Goal: Information Seeking & Learning: Learn about a topic

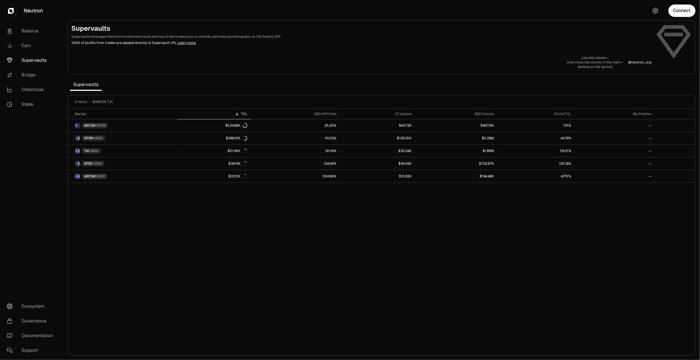
click at [102, 25] on h2 "Supervaults" at bounding box center [361, 28] width 580 height 9
click at [32, 57] on link "Supervaults" at bounding box center [31, 60] width 59 height 15
click at [27, 44] on link "Earn" at bounding box center [31, 45] width 59 height 15
click at [684, 9] on button "Connect" at bounding box center [681, 11] width 27 height 12
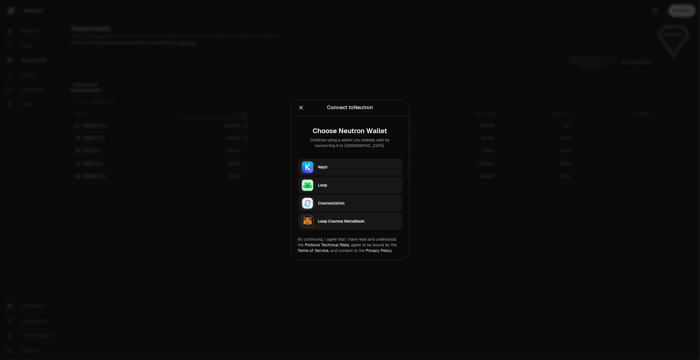
click at [335, 167] on div "Keplr" at bounding box center [358, 167] width 81 height 6
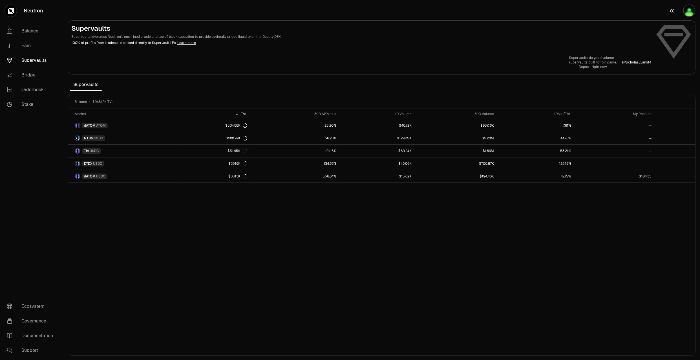
click at [684, 10] on img "button" at bounding box center [689, 11] width 12 height 12
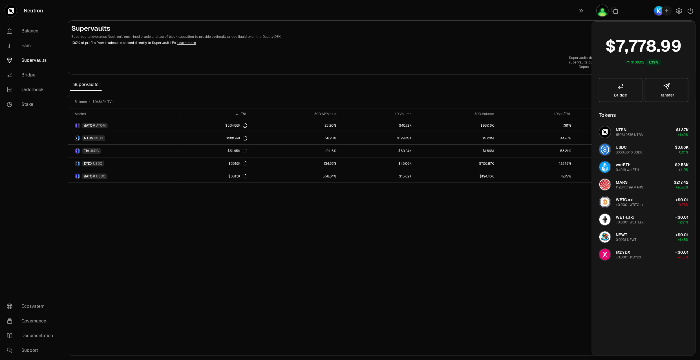
click at [600, 9] on img "button" at bounding box center [602, 11] width 12 height 12
click at [519, 16] on section "Supervaults Supervaults leverages Neutron's enshrined oracle and top of block e…" at bounding box center [381, 180] width 637 height 360
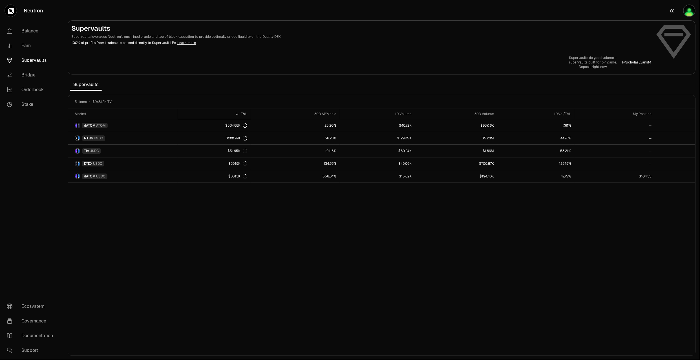
click at [680, 15] on button "button" at bounding box center [682, 10] width 36 height 21
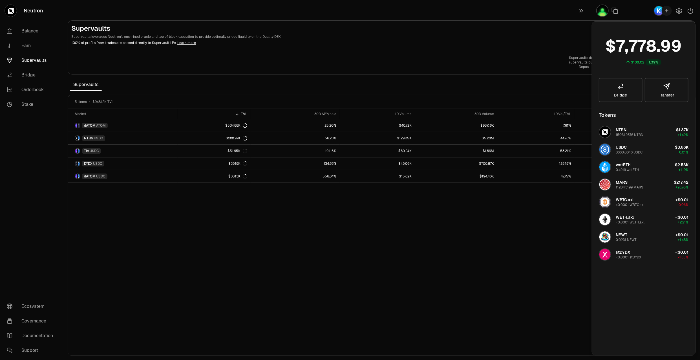
click at [686, 13] on div at bounding box center [646, 10] width 108 height 21
click at [611, 7] on button "button" at bounding box center [615, 11] width 10 height 10
drag, startPoint x: 140, startPoint y: 69, endPoint x: 100, endPoint y: 71, distance: 40.1
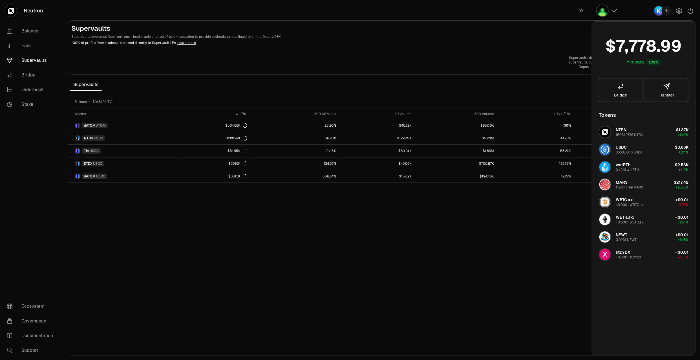
click at [142, 69] on div "Supervaults do good volume— supervaults built for big game. Deposit right now. …" at bounding box center [381, 63] width 621 height 14
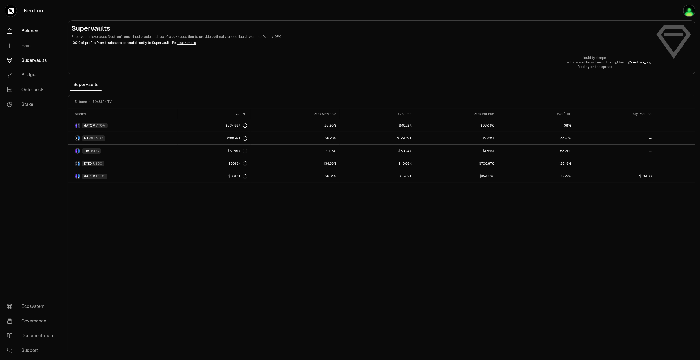
click at [32, 29] on link "Balance" at bounding box center [31, 31] width 59 height 15
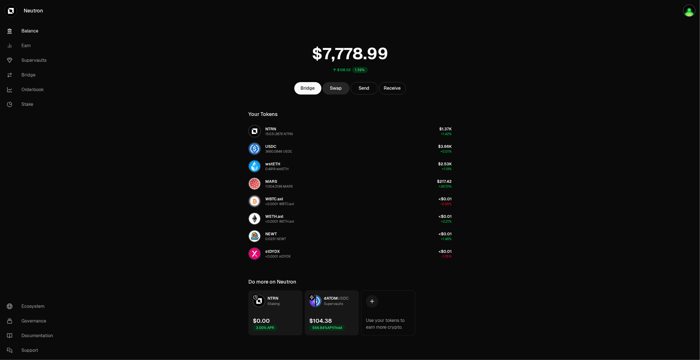
click at [276, 301] on div "Staking" at bounding box center [274, 304] width 12 height 6
click at [336, 316] on link "dATOM USDC Supervaults $104.38 556.84% APY/hold" at bounding box center [332, 312] width 54 height 45
click at [336, 309] on link "dATOM USDC Supervaults $104.38 556.84% APY/hold" at bounding box center [332, 312] width 54 height 45
click at [323, 309] on link "dATOM USDC Supervaults $104.38 556.84% APY/hold" at bounding box center [332, 312] width 54 height 45
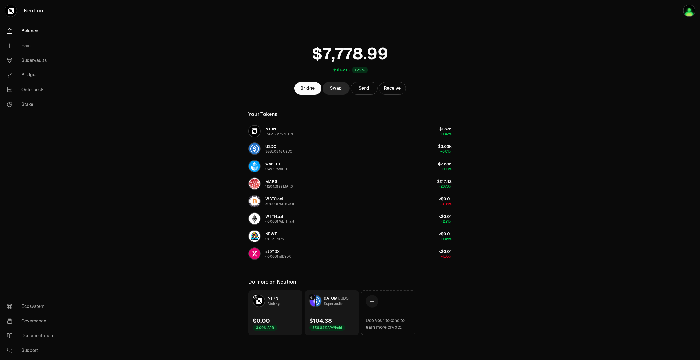
click at [325, 300] on span "dATOM" at bounding box center [331, 297] width 14 height 5
click at [266, 304] on div "NTRN Staking" at bounding box center [266, 301] width 27 height 12
click at [585, 275] on main "$108.02 1.39% Bridge Swap Send Receive Your Tokens NTRN 15031.2876 NTRN $1.37K …" at bounding box center [381, 179] width 637 height 358
click at [647, 63] on div at bounding box center [668, 179] width 63 height 358
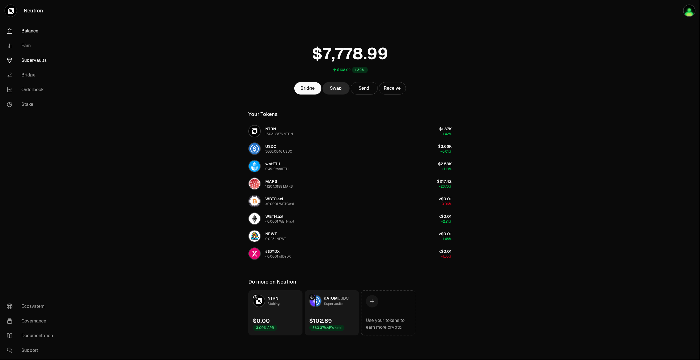
click at [37, 58] on link "Supervaults" at bounding box center [31, 60] width 59 height 15
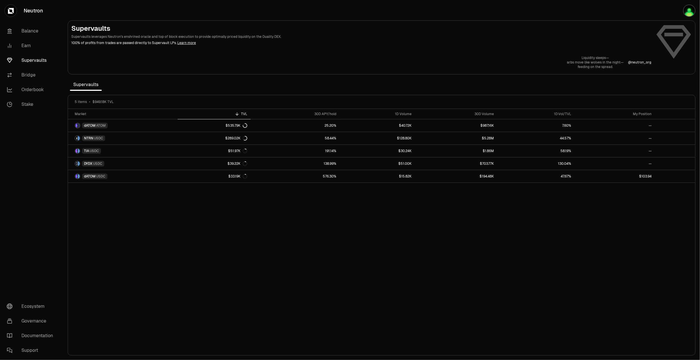
click at [247, 326] on div "Market TVL 30D APY/hold 1D Volume 30D Volume 1D Vol/TVL My Position dATOM ATOM …" at bounding box center [381, 232] width 627 height 246
drag, startPoint x: 684, startPoint y: 93, endPoint x: 597, endPoint y: 88, distance: 86.7
click at [684, 92] on section "Supervaults Supervaults leverages Neutron's enshrined oracle and top of block e…" at bounding box center [381, 180] width 637 height 360
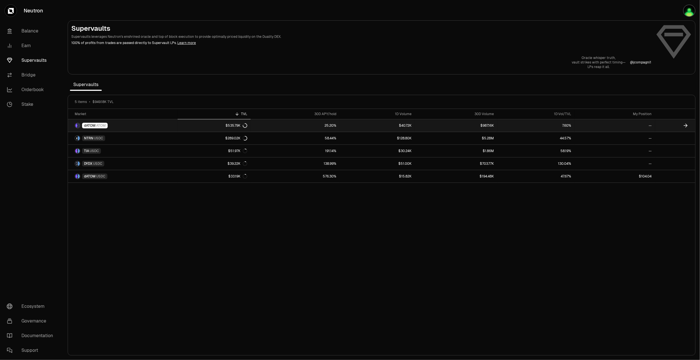
click at [120, 126] on link "dATOM ATOM" at bounding box center [123, 125] width 110 height 12
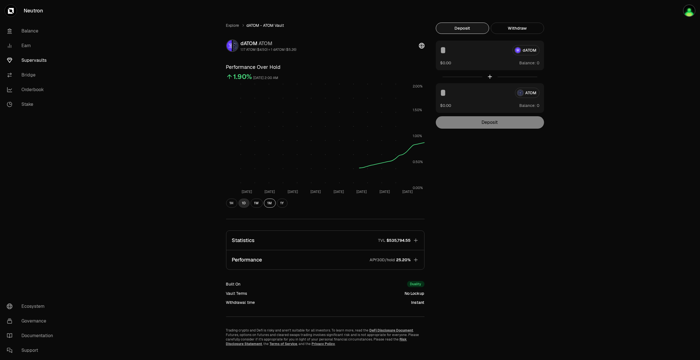
click at [245, 204] on button "1D" at bounding box center [244, 202] width 11 height 9
click at [233, 204] on button "1H" at bounding box center [231, 202] width 11 height 9
click at [241, 203] on button "1D" at bounding box center [244, 202] width 11 height 9
click at [259, 202] on button "1W" at bounding box center [257, 202] width 12 height 9
click at [269, 204] on button "1M" at bounding box center [270, 202] width 12 height 9
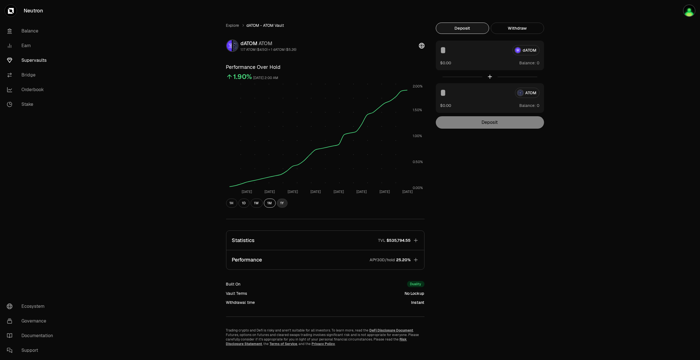
click at [278, 204] on button "1Y" at bounding box center [282, 202] width 11 height 9
click at [263, 205] on div "1H 1D 1W 1M 1Y" at bounding box center [325, 202] width 198 height 9
click at [315, 259] on button "Performance APY30D/hold 25.20%" at bounding box center [325, 259] width 198 height 19
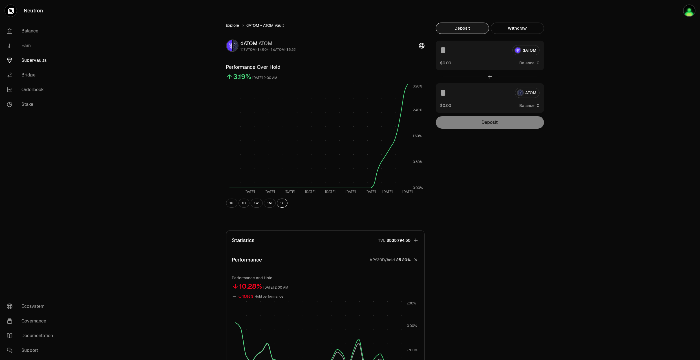
click at [236, 27] on link "Explore" at bounding box center [232, 26] width 13 height 6
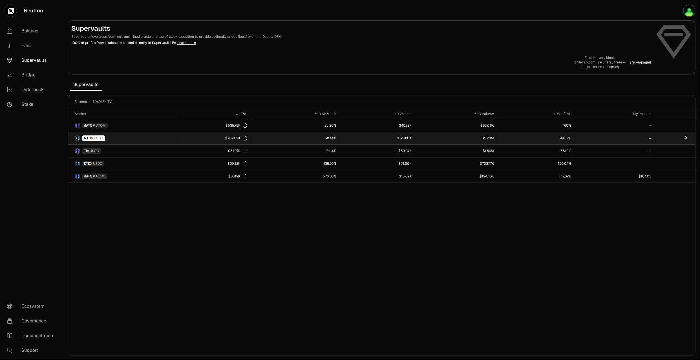
click at [147, 137] on link "NTRN USDC" at bounding box center [123, 138] width 110 height 12
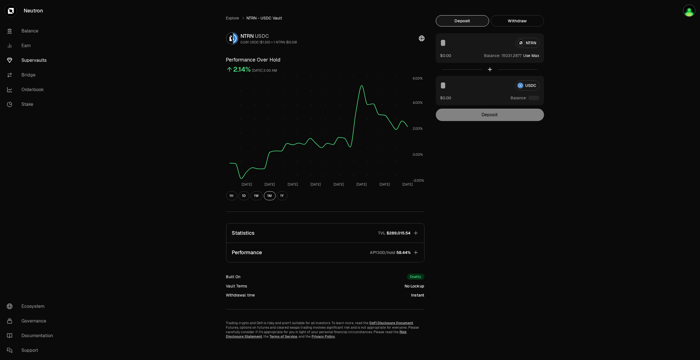
scroll to position [9, 0]
click at [364, 253] on button "Performance APY30D/hold 58.44%" at bounding box center [325, 250] width 198 height 19
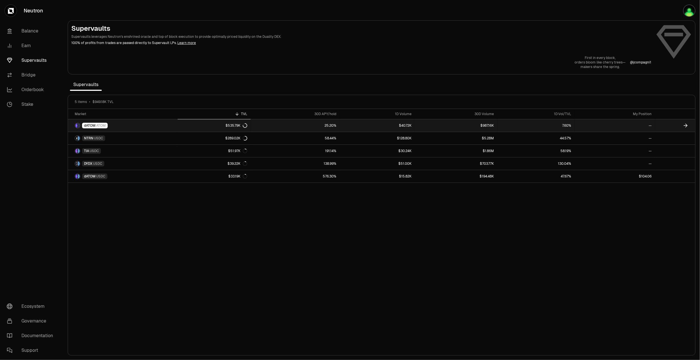
click at [164, 125] on link "dATOM ATOM" at bounding box center [123, 125] width 110 height 12
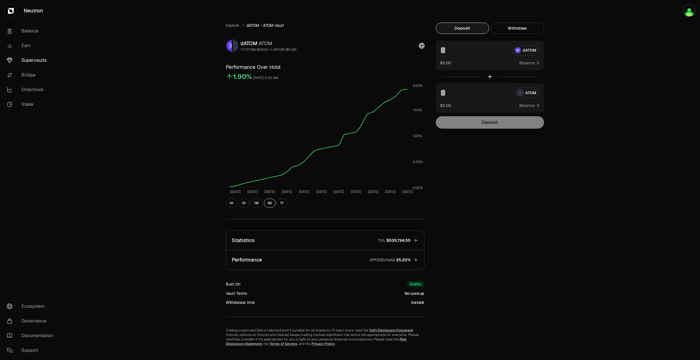
click at [388, 239] on span "$535,794.55" at bounding box center [399, 240] width 24 height 6
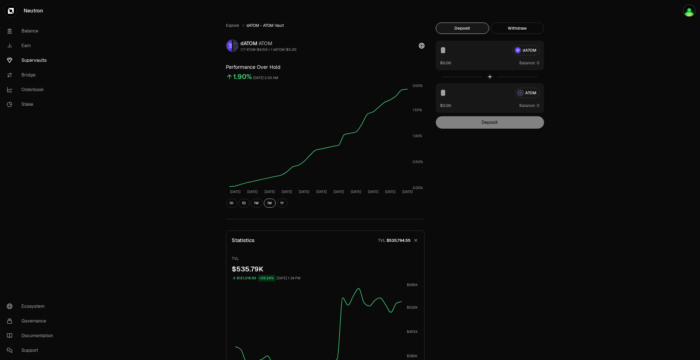
click at [385, 237] on div "TVL $535,794.55" at bounding box center [394, 240] width 32 height 6
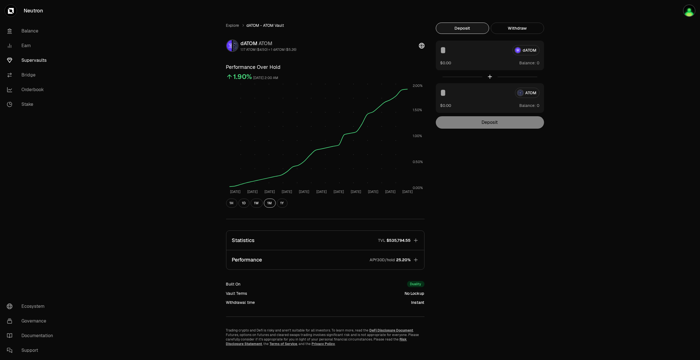
click at [265, 263] on button "Performance APY30D/hold 25.20%" at bounding box center [325, 259] width 198 height 19
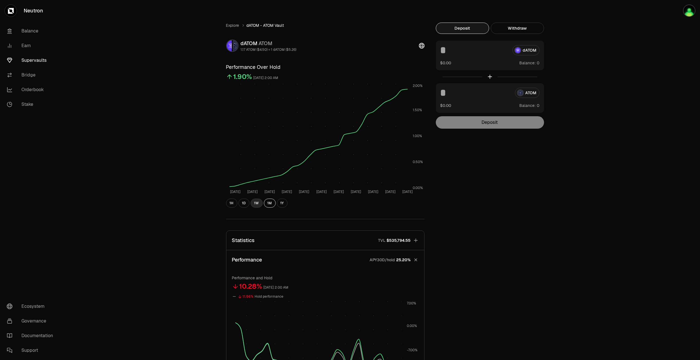
click at [260, 204] on button "1W" at bounding box center [257, 202] width 12 height 9
click at [661, 140] on div "Explore dATOM - ATOM Vault dATOM ATOM 1.17 ATOM ($4.50) = 1 dATOM ($5.26) Perfo…" at bounding box center [381, 270] width 637 height 541
click at [23, 45] on link "Earn" at bounding box center [31, 45] width 59 height 15
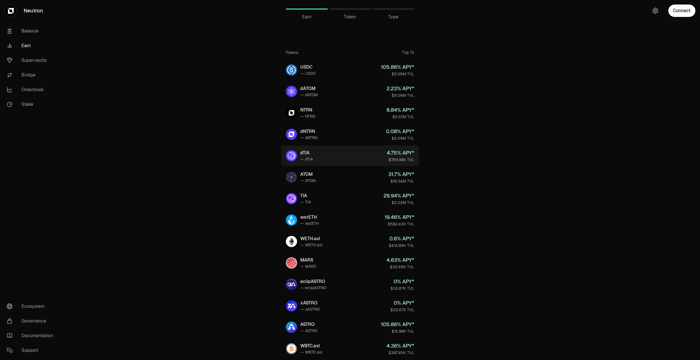
click at [355, 157] on link "dTIA — dTIA 4.75 % APY* $769.88K TVL" at bounding box center [350, 155] width 138 height 20
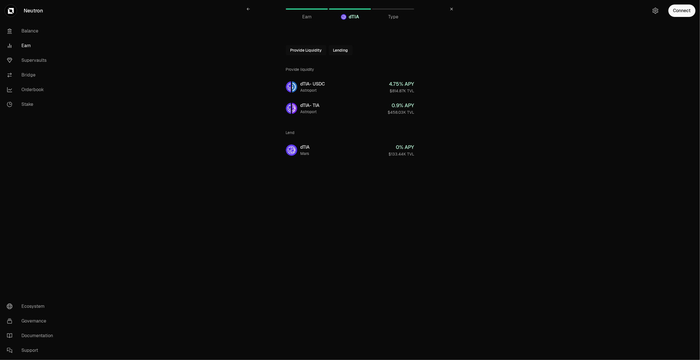
click at [249, 8] on icon at bounding box center [248, 8] width 3 height 3
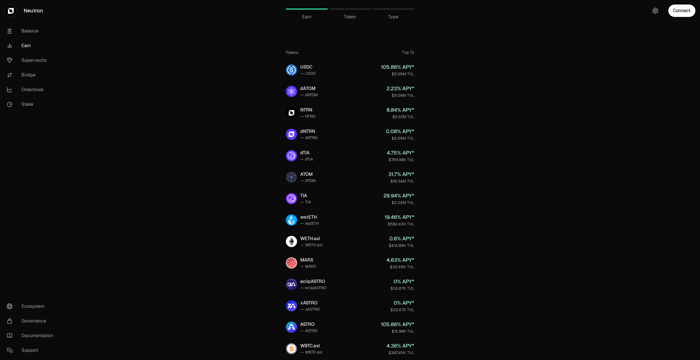
click at [505, 142] on main "Earn Earn Token Type Tokens *Up To USDC — USDC 105.86 % APY* $5.05M TVL dATOM —…" at bounding box center [381, 222] width 637 height 445
click at [38, 65] on link "Supervaults" at bounding box center [31, 60] width 59 height 15
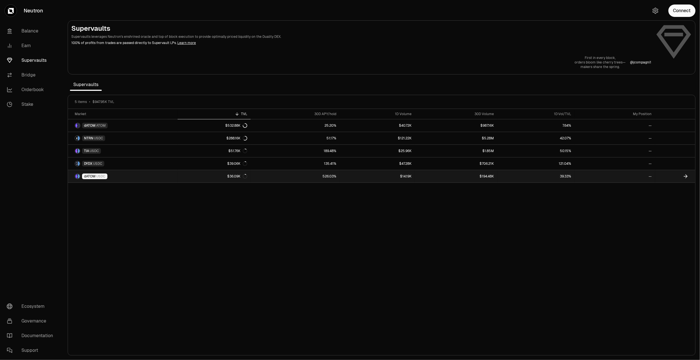
click at [175, 176] on link "dATOM USDC" at bounding box center [123, 176] width 110 height 12
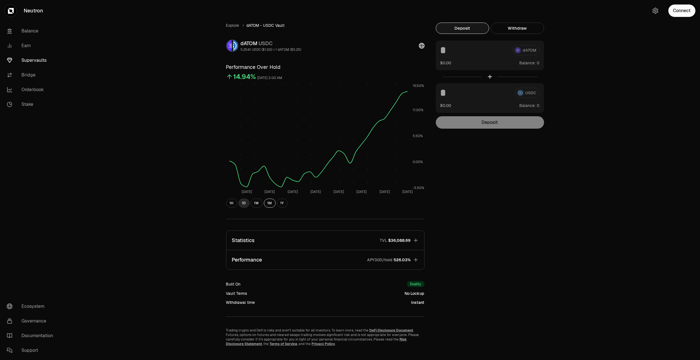
click at [244, 202] on button "1D" at bounding box center [244, 202] width 11 height 9
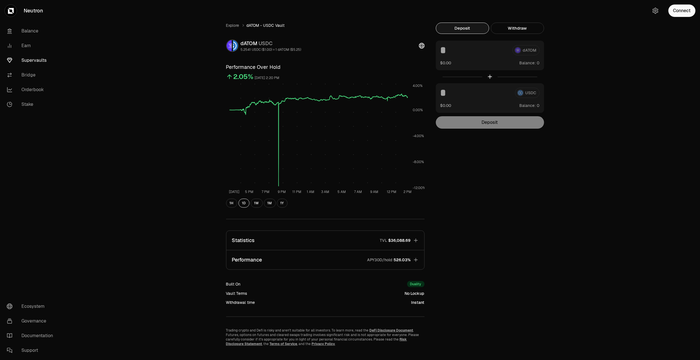
scroll to position [9, 0]
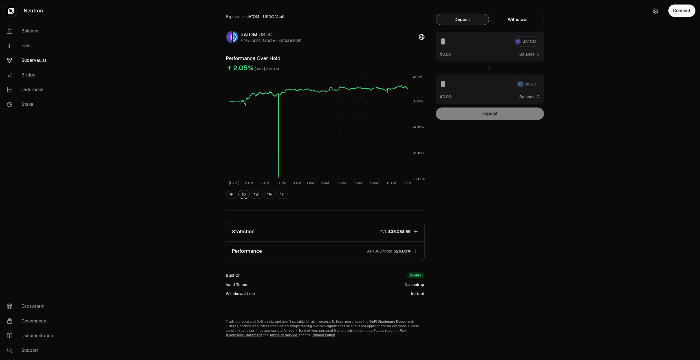
click at [336, 260] on div "Explore dATOM - USDC Vault dATOM USDC 5.2541 USDC ($1.00) = 1 dATOM ($5.25) Per…" at bounding box center [325, 175] width 212 height 323
click at [335, 257] on button "Performance APY30D/hold 526.03%" at bounding box center [325, 250] width 198 height 19
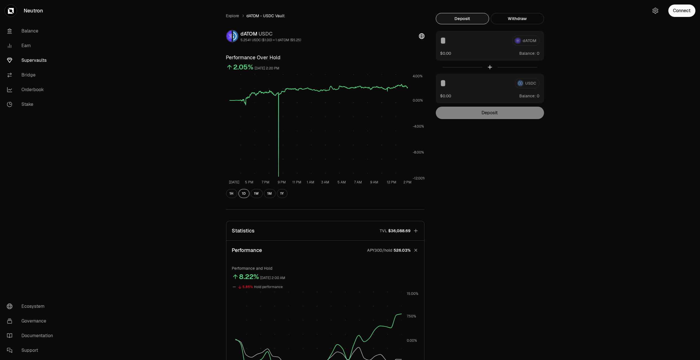
scroll to position [0, 0]
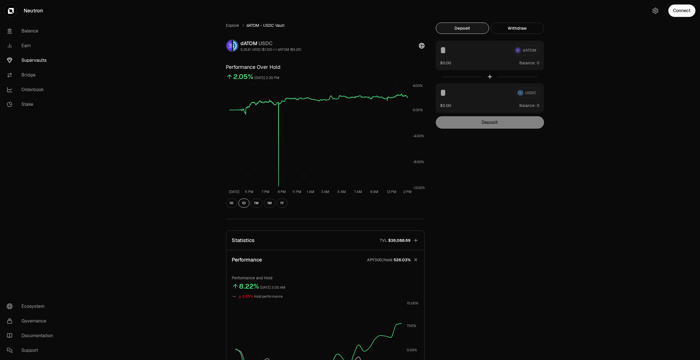
click at [374, 261] on p "APY30D/hold" at bounding box center [379, 260] width 25 height 6
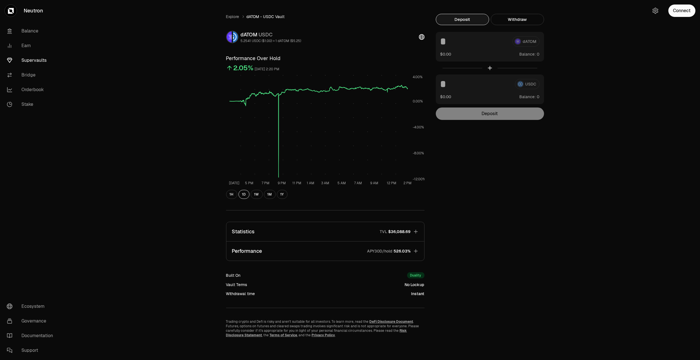
click at [345, 254] on button "Performance APY30D/hold 526.03%" at bounding box center [325, 250] width 198 height 19
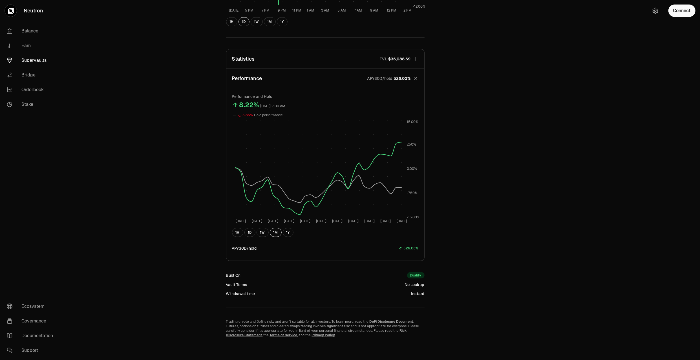
scroll to position [150, 0]
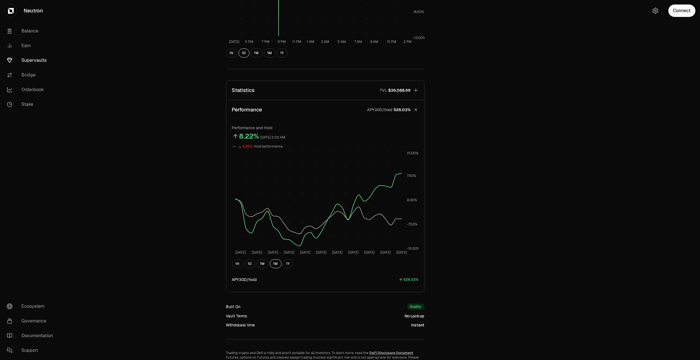
click at [345, 105] on button "Performance APY30D/hold 526.03%" at bounding box center [325, 109] width 198 height 19
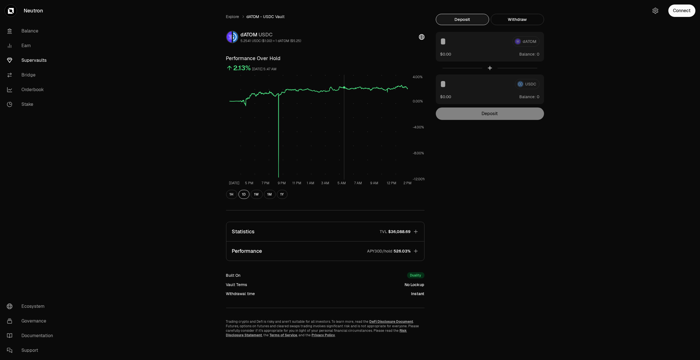
scroll to position [9, 0]
click at [314, 233] on button "Statistics TVL $36,088.69" at bounding box center [325, 231] width 198 height 19
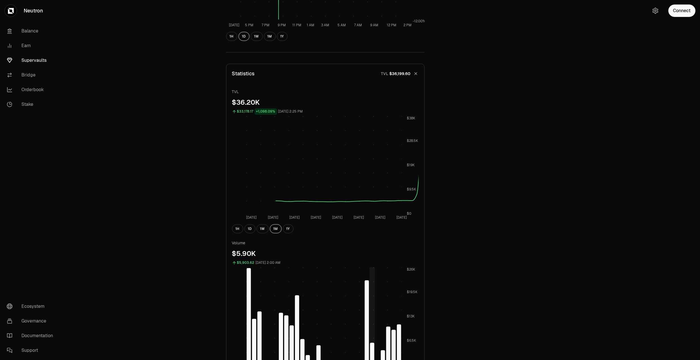
scroll to position [228, 0]
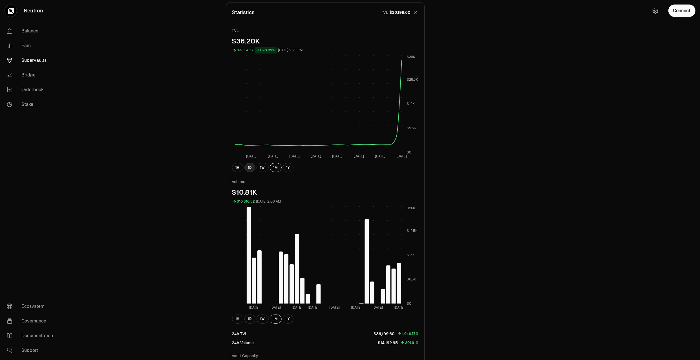
click at [251, 168] on button "1D" at bounding box center [249, 167] width 11 height 9
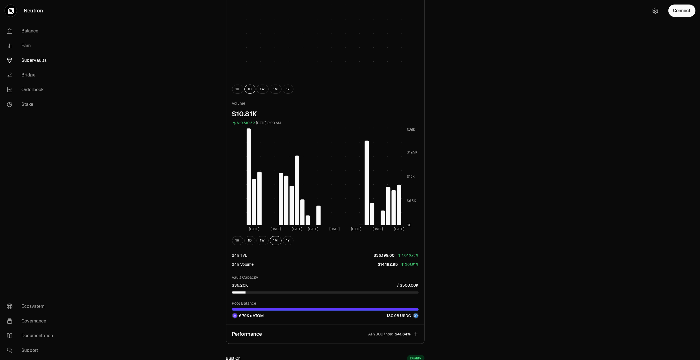
scroll to position [353, 0]
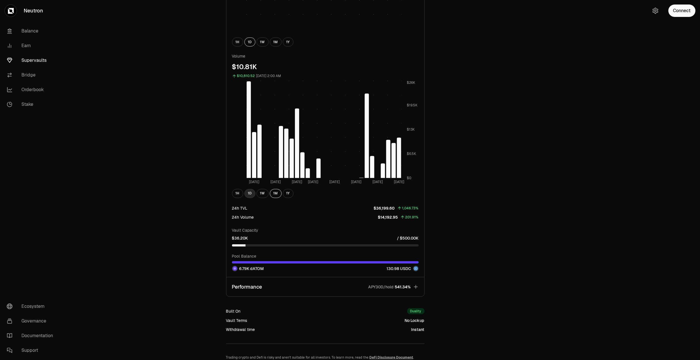
click at [250, 195] on button "1D" at bounding box center [249, 193] width 11 height 9
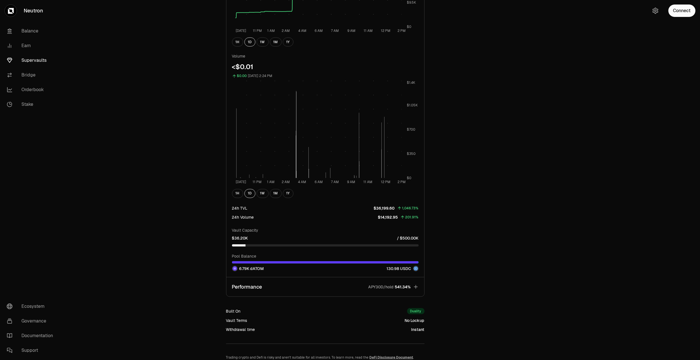
scroll to position [259, 0]
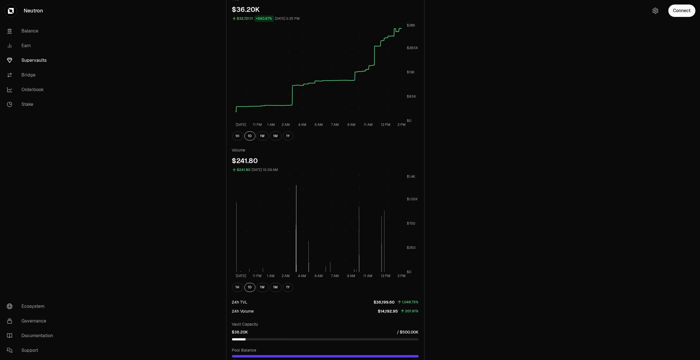
drag, startPoint x: 359, startPoint y: 254, endPoint x: 284, endPoint y: 247, distance: 75.3
click at [317, 250] on rect at bounding box center [318, 223] width 166 height 98
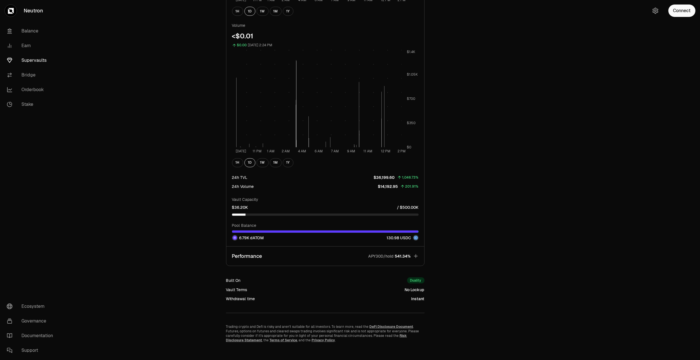
scroll to position [385, 0]
drag, startPoint x: 583, startPoint y: 77, endPoint x: 554, endPoint y: 76, distance: 28.8
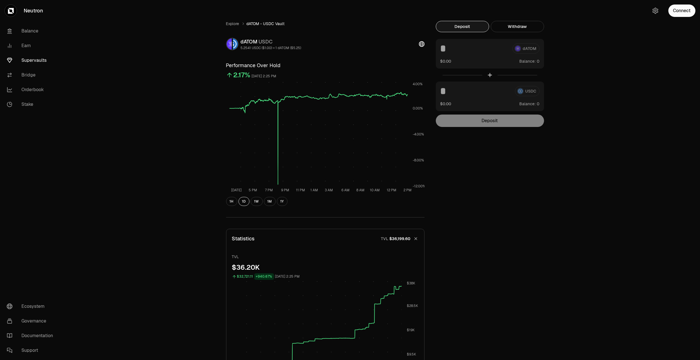
scroll to position [0, 0]
click at [236, 23] on link "Explore" at bounding box center [232, 26] width 13 height 6
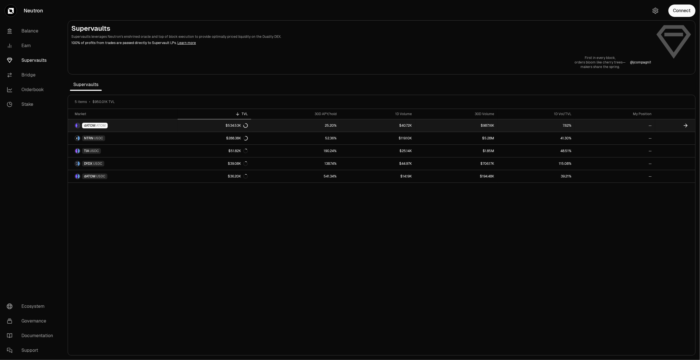
click at [141, 129] on link "dATOM ATOM" at bounding box center [123, 125] width 110 height 12
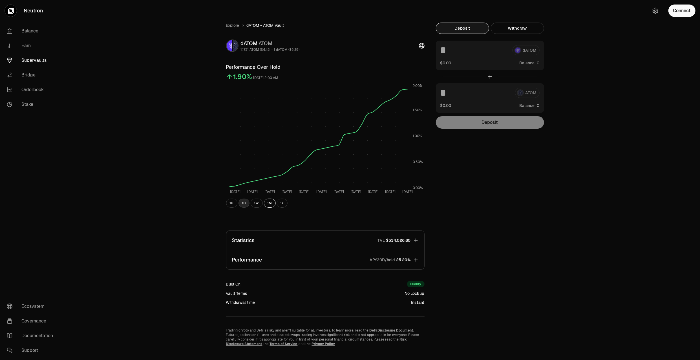
click at [244, 203] on button "1D" at bounding box center [244, 202] width 11 height 9
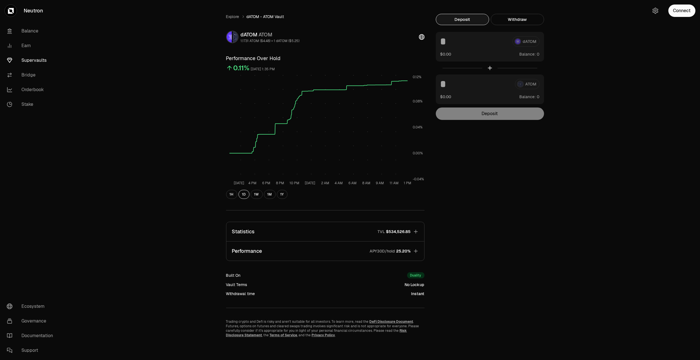
click at [301, 249] on button "Performance APY30D/hold 25.20%" at bounding box center [325, 250] width 198 height 19
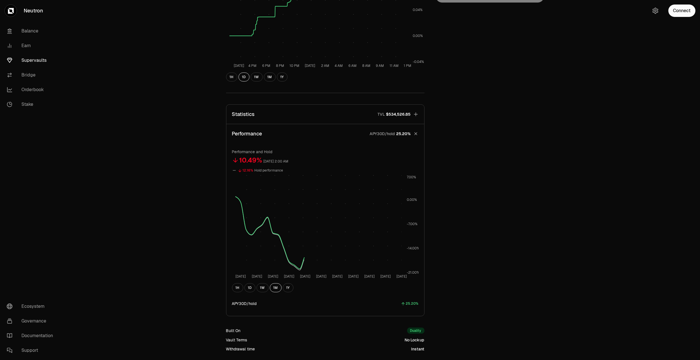
scroll to position [181, 0]
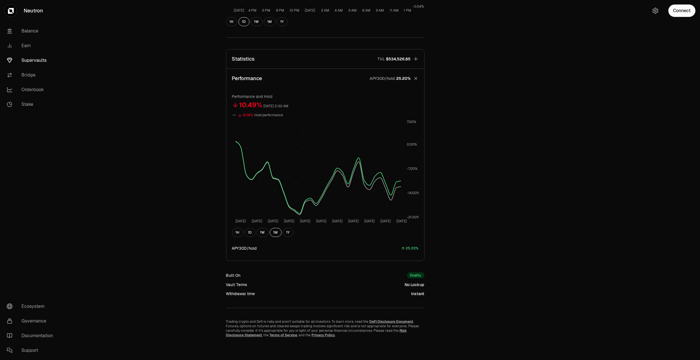
click at [322, 63] on button "Statistics TVL $534,526.85" at bounding box center [325, 58] width 198 height 19
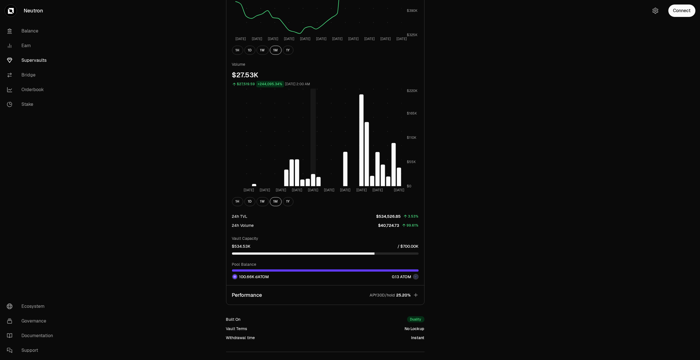
scroll to position [338, 0]
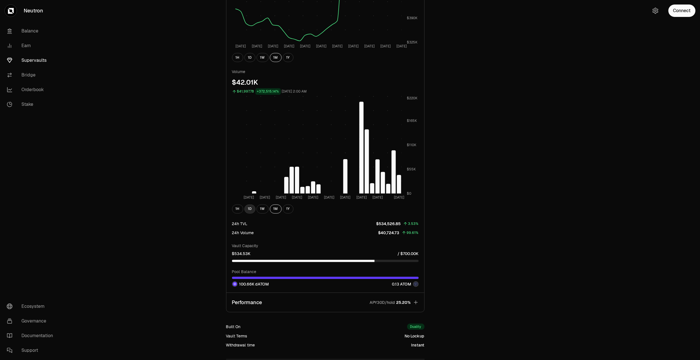
click at [252, 208] on button "1D" at bounding box center [249, 208] width 11 height 9
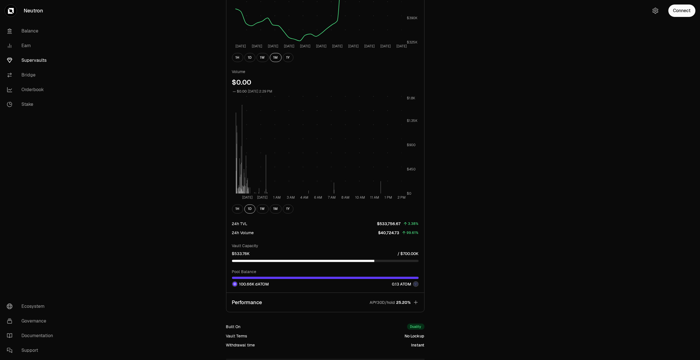
click at [537, 186] on div "Explore dATOM - ATOM Vault dATOM ATOM 1.1731 ATOM ($4.48) = 1 dATOM ($5.25) Per…" at bounding box center [381, 37] width 325 height 704
click at [28, 61] on link "Supervaults" at bounding box center [31, 60] width 59 height 15
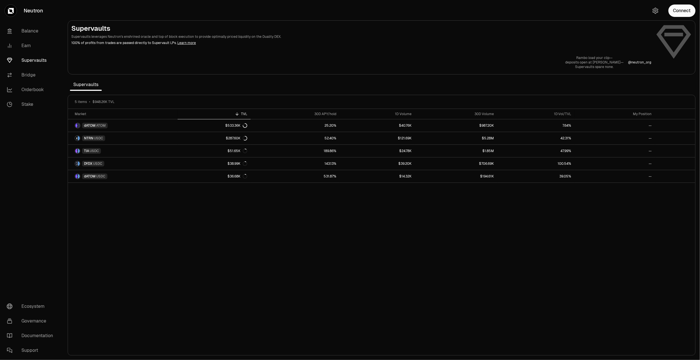
click at [562, 261] on div "Market TVL 30D APY/hold 1D Volume 30D Volume 1D Vol/TVL My Position dATOM ATOM …" at bounding box center [381, 232] width 627 height 246
click at [30, 91] on link "Orderbook" at bounding box center [31, 89] width 59 height 15
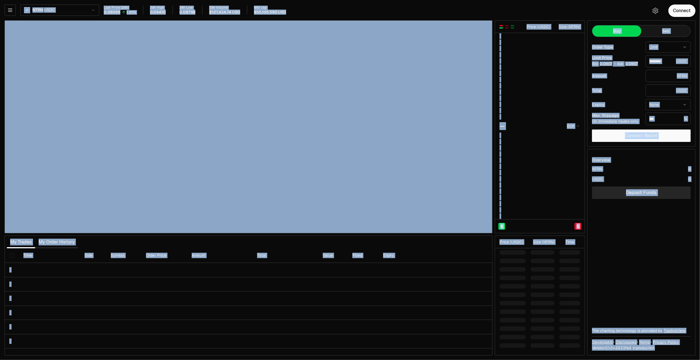
click at [345, 13] on div "Last Price (24h) 0.09066 1.30% 24h High 0.09410 24h Low 0.08798 24h Volume $127…" at bounding box center [373, 10] width 538 height 9
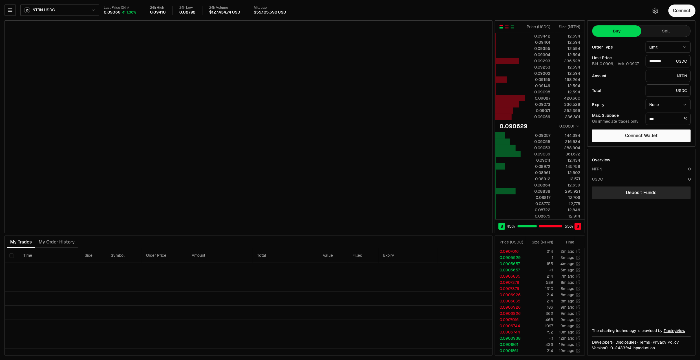
click at [305, 16] on div "Last Price (24h) 0.09066 1.30% 24h High 0.09410 24h Low 0.08798 24h Volume $127…" at bounding box center [373, 12] width 538 height 12
click at [627, 240] on div "Overview NTRN 0 USDC 0 Deposit Funds The charting technology is provided by Tra…" at bounding box center [642, 252] width 108 height 206
type input "********"
click at [86, 9] on html "Neutron Balance Earn Supervaults Bridge Orderbook Stake Ecosystem Governance Do…" at bounding box center [350, 180] width 700 height 360
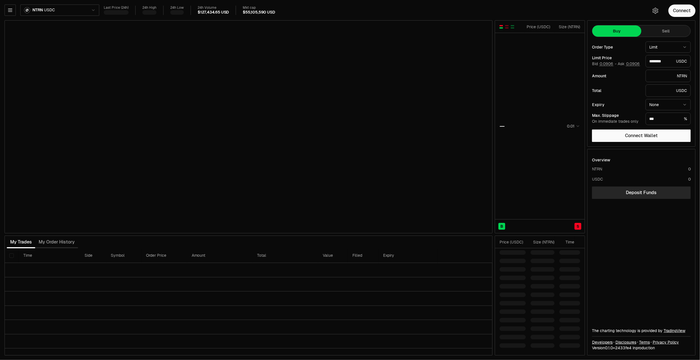
type input "********"
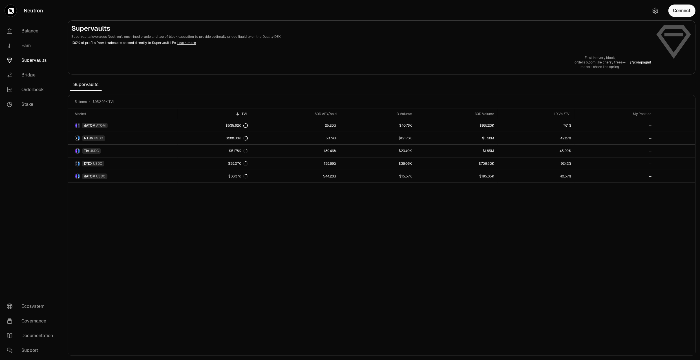
click at [36, 59] on link "Supervaults" at bounding box center [31, 60] width 59 height 15
click at [597, 213] on div "Market TVL 30D APY/hold 1D Volume 30D Volume 1D Vol/TVL My Position dATOM ATOM …" at bounding box center [381, 232] width 627 height 246
click at [30, 30] on link "Balance" at bounding box center [31, 31] width 59 height 15
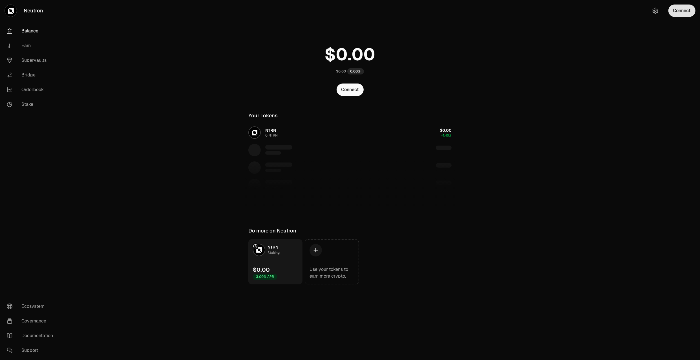
click at [678, 10] on button "Connect" at bounding box center [681, 11] width 27 height 12
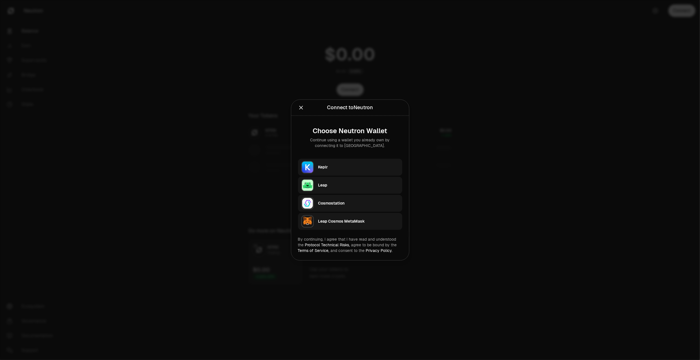
click at [328, 169] on div "Keplr" at bounding box center [358, 167] width 81 height 6
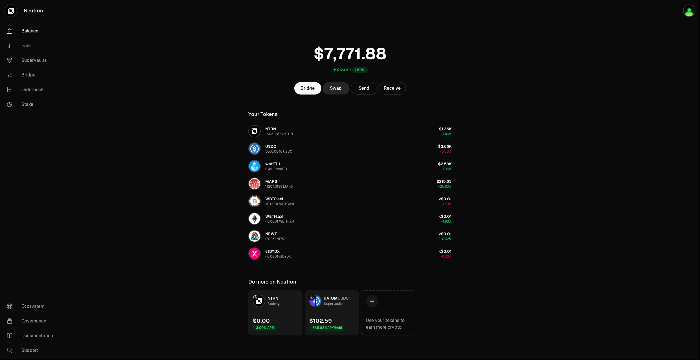
drag, startPoint x: 336, startPoint y: 303, endPoint x: 330, endPoint y: 303, distance: 6.5
click at [336, 304] on div "Supervaults" at bounding box center [333, 304] width 19 height 6
click at [42, 60] on link "Supervaults" at bounding box center [31, 60] width 59 height 15
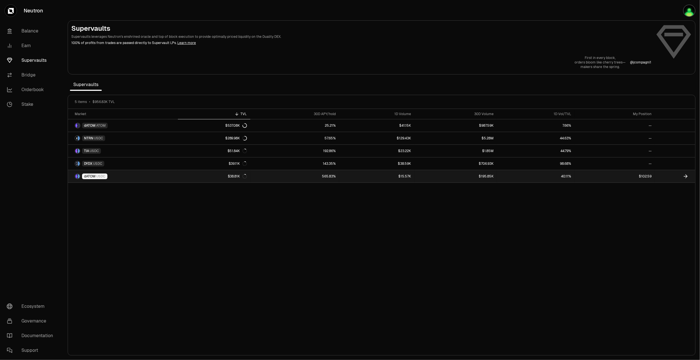
click at [603, 175] on link "$102.59" at bounding box center [615, 176] width 80 height 12
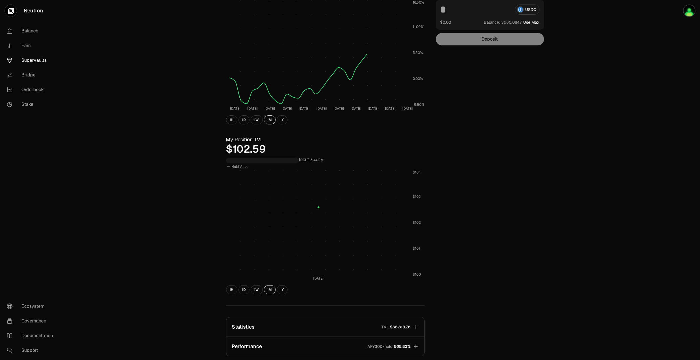
scroll to position [156, 0]
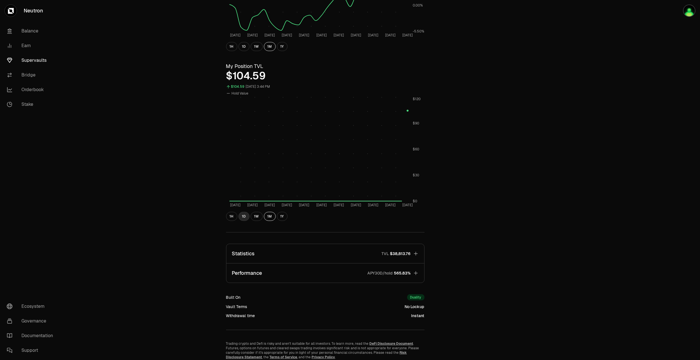
click at [245, 215] on button "1D" at bounding box center [244, 216] width 11 height 9
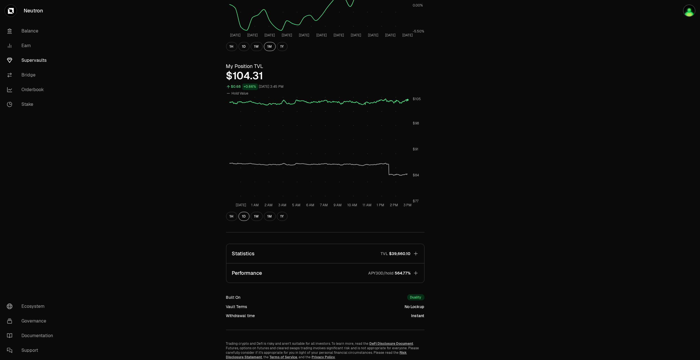
click at [357, 275] on button "Performance APY30D/hold 564.77%" at bounding box center [325, 272] width 198 height 19
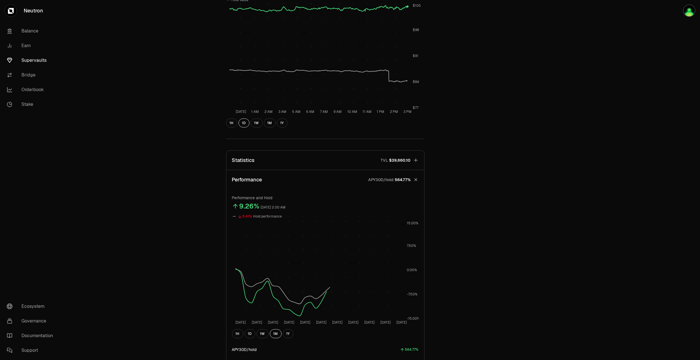
scroll to position [345, 0]
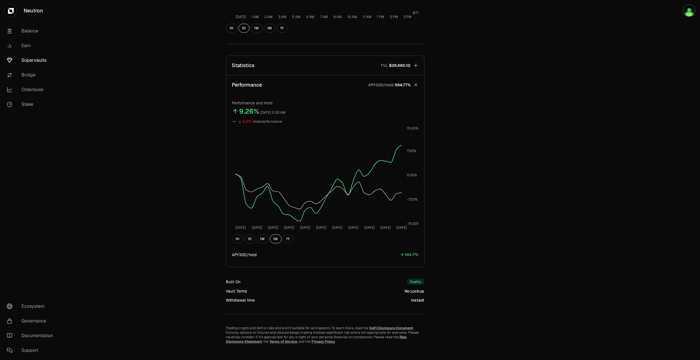
click at [387, 86] on p "APY30D/hold" at bounding box center [380, 85] width 25 height 6
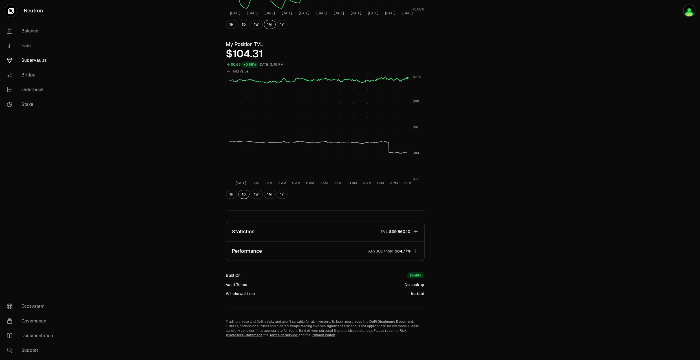
click at [354, 231] on button "Statistics TVL $39,660.10" at bounding box center [325, 231] width 198 height 19
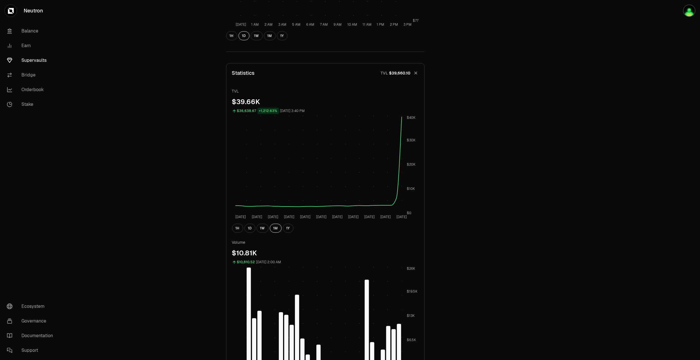
scroll to position [210, 0]
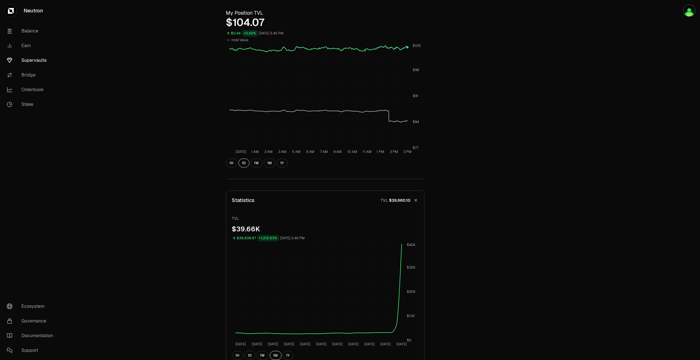
click at [414, 198] on icon "button" at bounding box center [416, 200] width 8 height 8
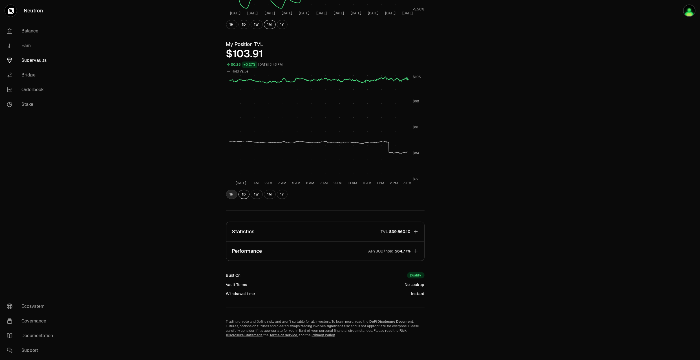
click at [229, 196] on button "1H" at bounding box center [231, 194] width 11 height 9
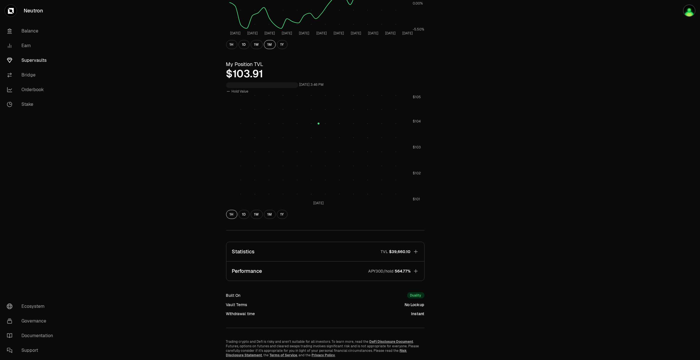
scroll to position [147, 0]
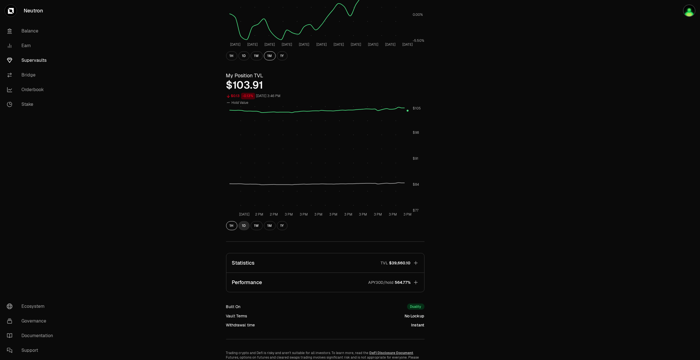
click at [246, 225] on button "1D" at bounding box center [244, 225] width 11 height 9
click at [258, 223] on button "1W" at bounding box center [257, 225] width 12 height 9
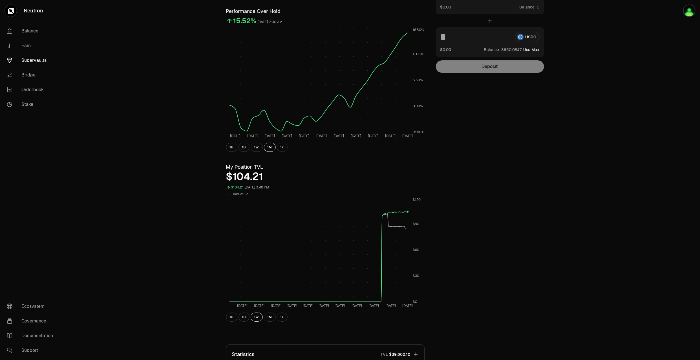
scroll to position [94, 0]
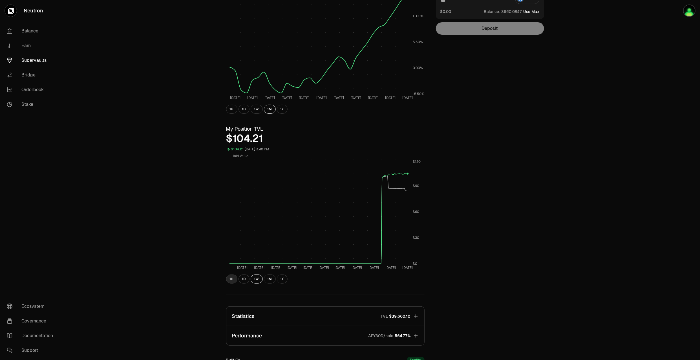
click at [232, 277] on button "1H" at bounding box center [231, 278] width 11 height 9
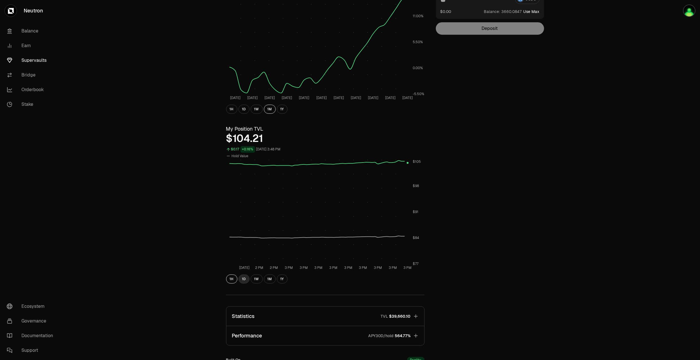
click at [241, 278] on button "1D" at bounding box center [244, 278] width 11 height 9
click at [255, 278] on button "1W" at bounding box center [257, 278] width 12 height 9
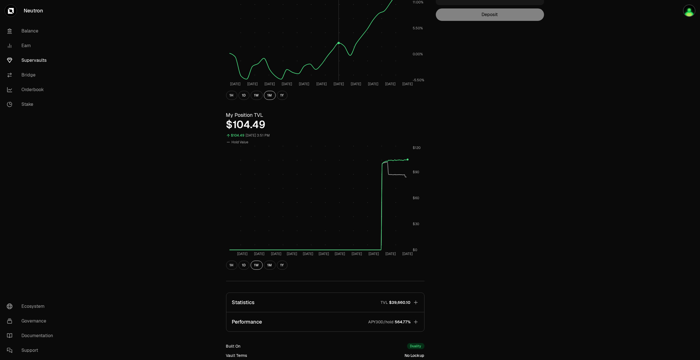
scroll to position [156, 0]
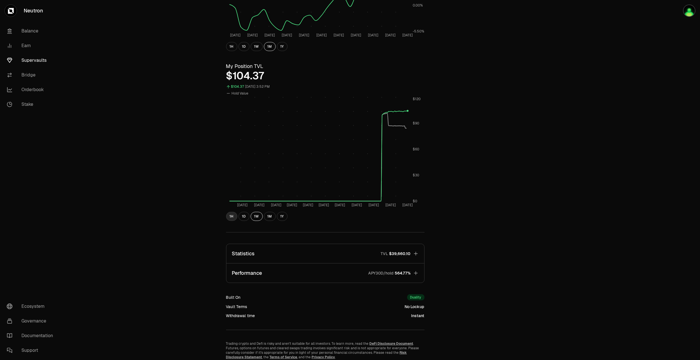
click at [233, 215] on button "1H" at bounding box center [231, 216] width 11 height 9
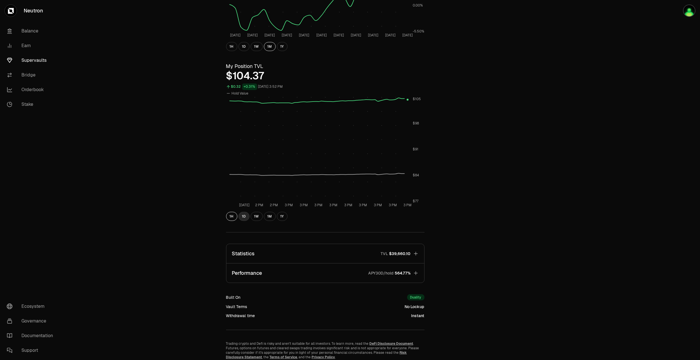
click at [243, 216] on button "1D" at bounding box center [244, 216] width 11 height 9
click at [256, 219] on button "1W" at bounding box center [257, 216] width 12 height 9
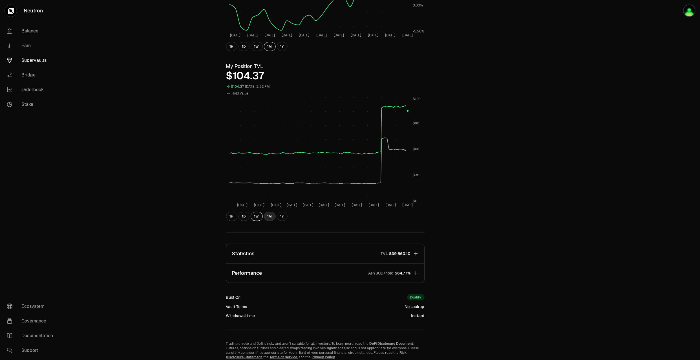
click at [269, 217] on button "1M" at bounding box center [270, 216] width 12 height 9
click at [246, 213] on button "1D" at bounding box center [244, 216] width 11 height 9
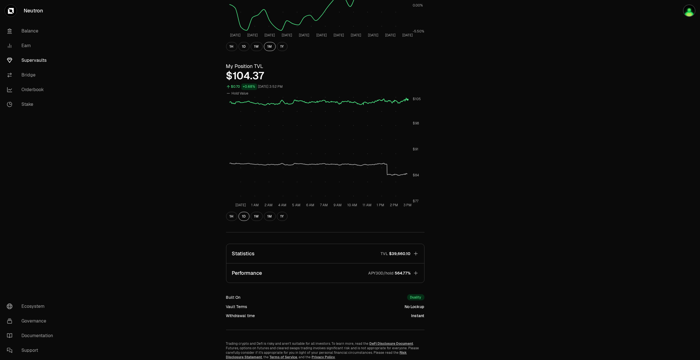
click at [226, 213] on div "Explore dATOM - USDC Vault dATOM USDC 5.2422 USDC ($1.00) = 1 dATOM ($5.24) Per…" at bounding box center [325, 112] width 212 height 493
click at [232, 218] on button "1H" at bounding box center [231, 216] width 11 height 9
click at [255, 216] on button "1W" at bounding box center [257, 216] width 12 height 9
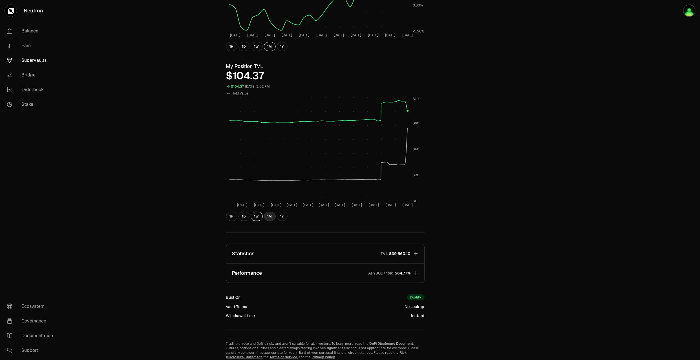
click at [268, 218] on button "1M" at bounding box center [270, 216] width 12 height 9
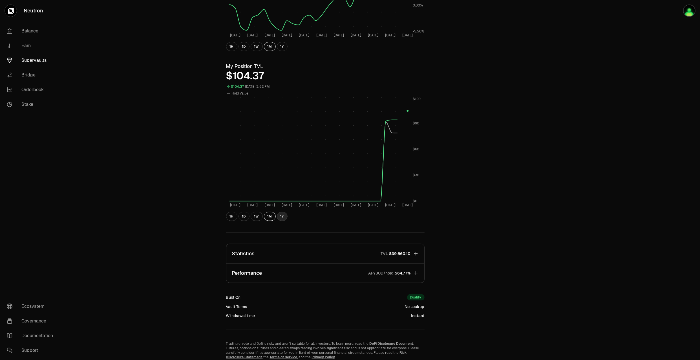
click at [282, 215] on button "1Y" at bounding box center [282, 216] width 11 height 9
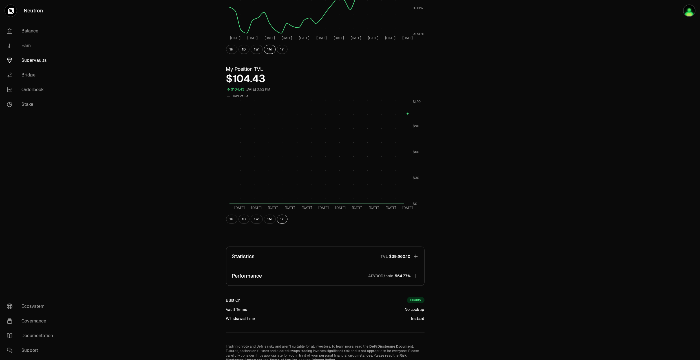
scroll to position [178, 0]
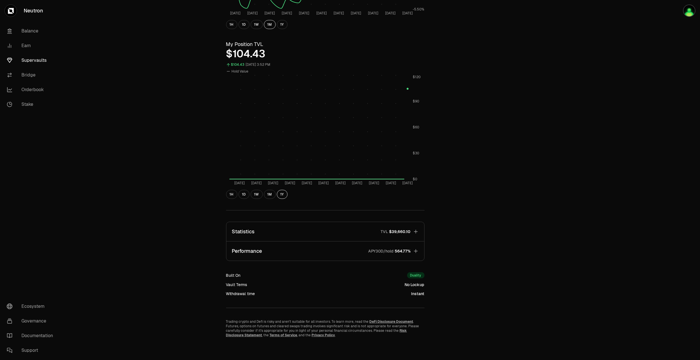
click at [325, 230] on button "Statistics TVL $39,660.10" at bounding box center [325, 231] width 198 height 19
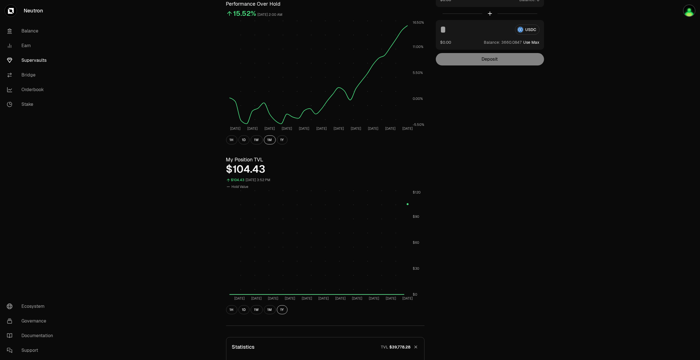
scroll to position [0, 0]
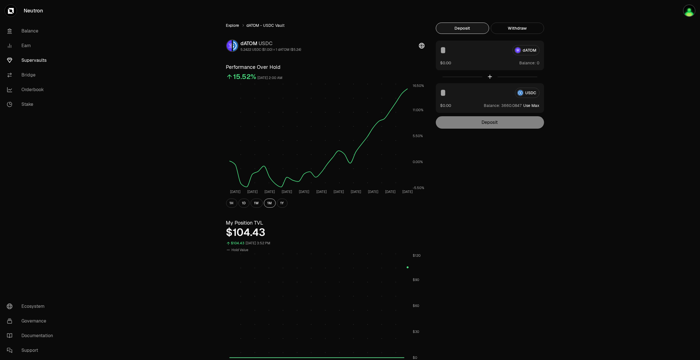
click at [235, 26] on link "Explore" at bounding box center [232, 26] width 13 height 6
